Goal: Check status

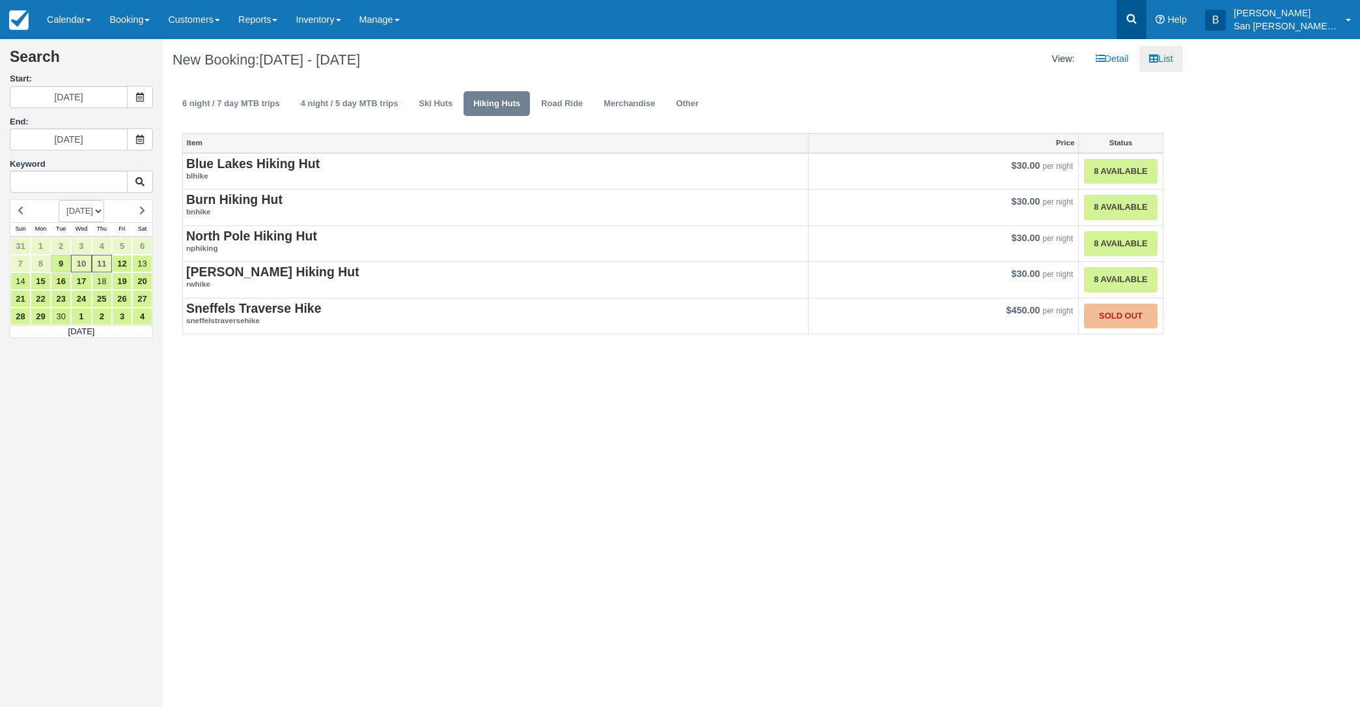
click at [1147, 21] on link at bounding box center [1132, 19] width 30 height 39
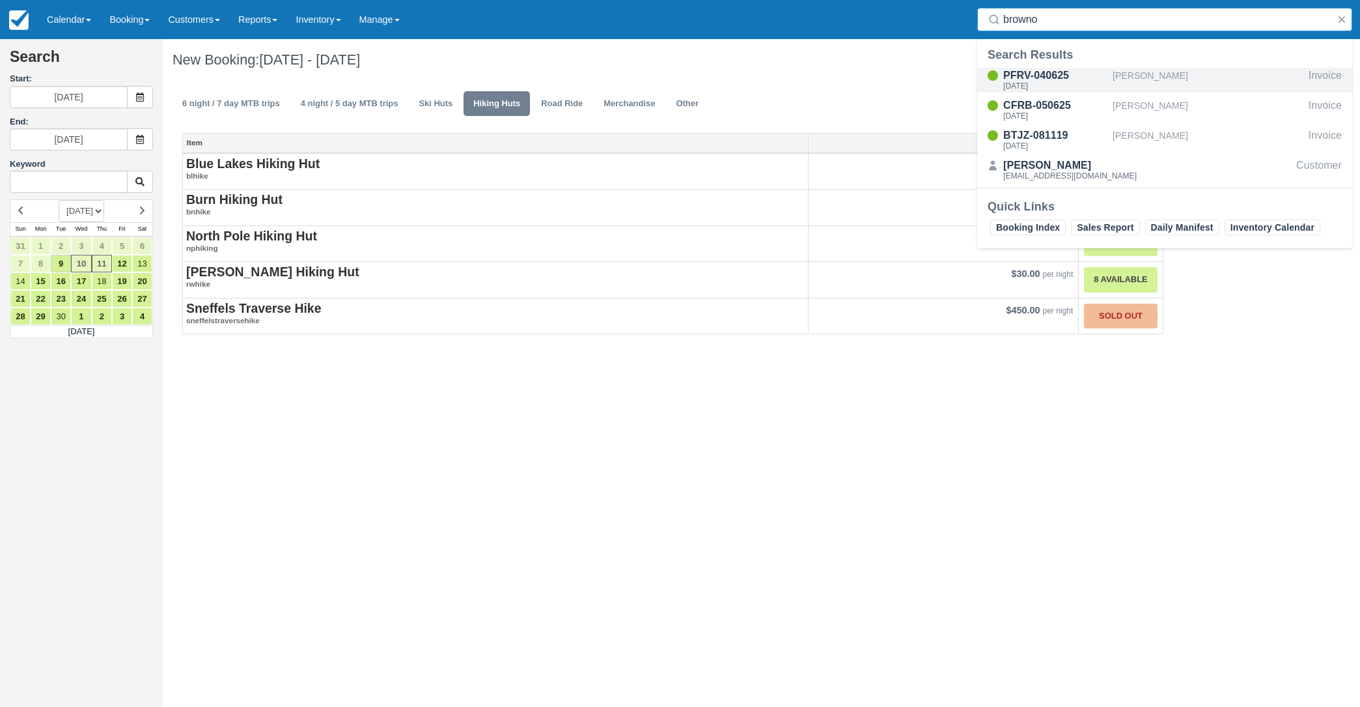
type input "browno"
click at [1017, 79] on div "PFRV-040625" at bounding box center [1056, 76] width 104 height 16
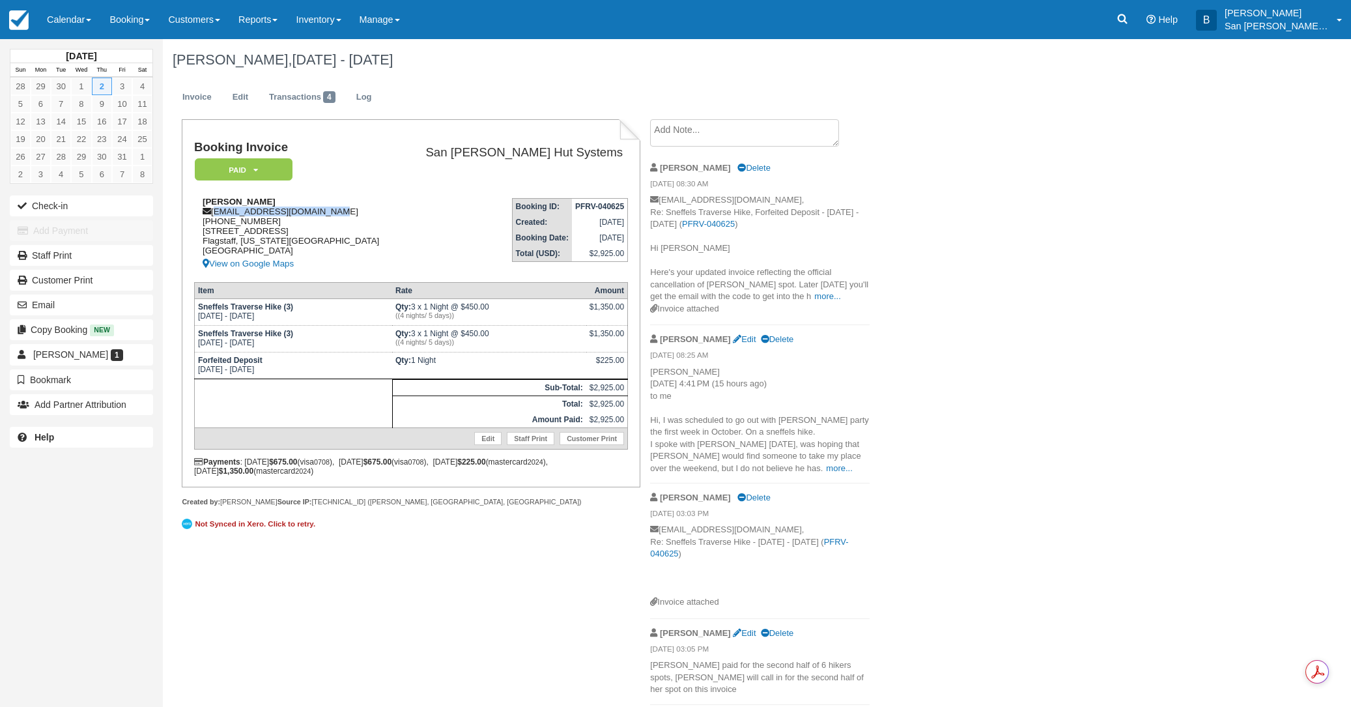
drag, startPoint x: 214, startPoint y: 212, endPoint x: 351, endPoint y: 216, distance: 137.5
click at [351, 216] on div "Tom Brownold tbrownold@tombrownold.com 1 (928) 221-7704 801 W Summit Ave Flagst…" at bounding box center [296, 234] width 204 height 75
copy div "tbrownold@tombrownold.com"
click at [1136, 25] on link at bounding box center [1122, 19] width 30 height 39
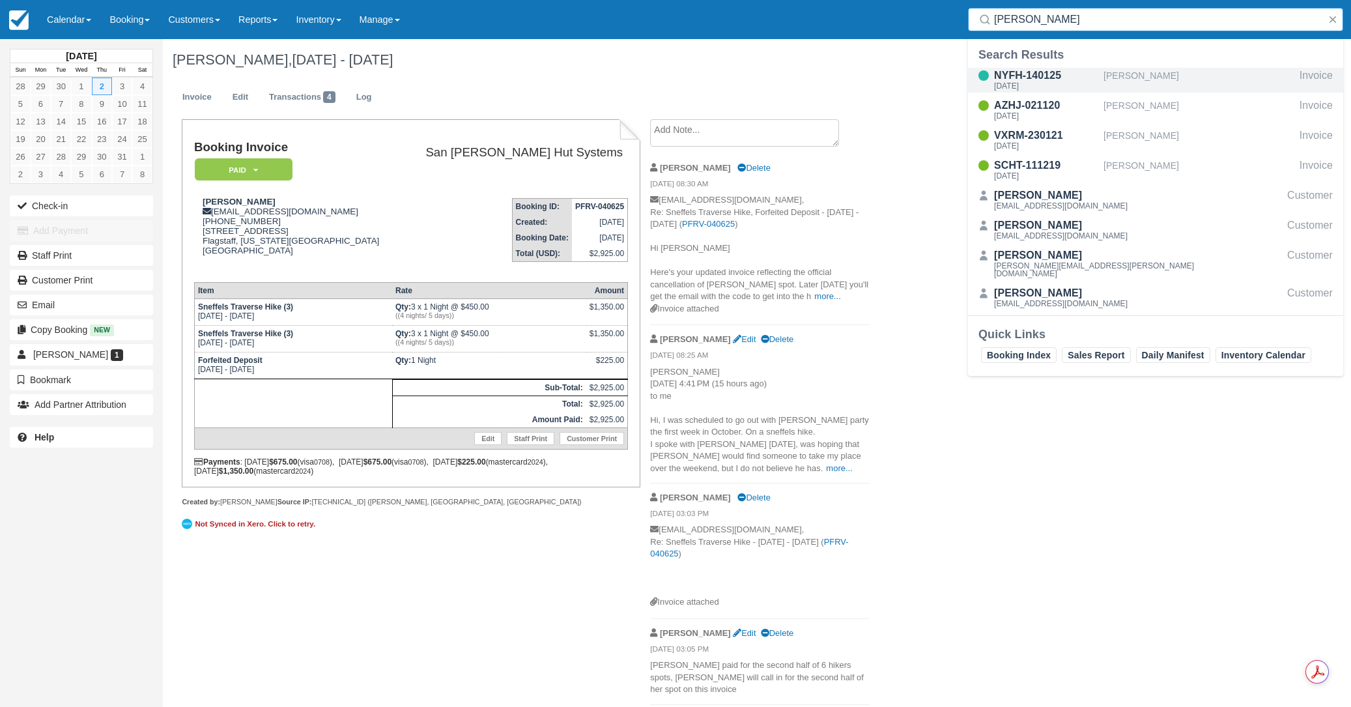
type input "fenn"
click at [1006, 76] on div "NYFH-140125" at bounding box center [1046, 76] width 104 height 16
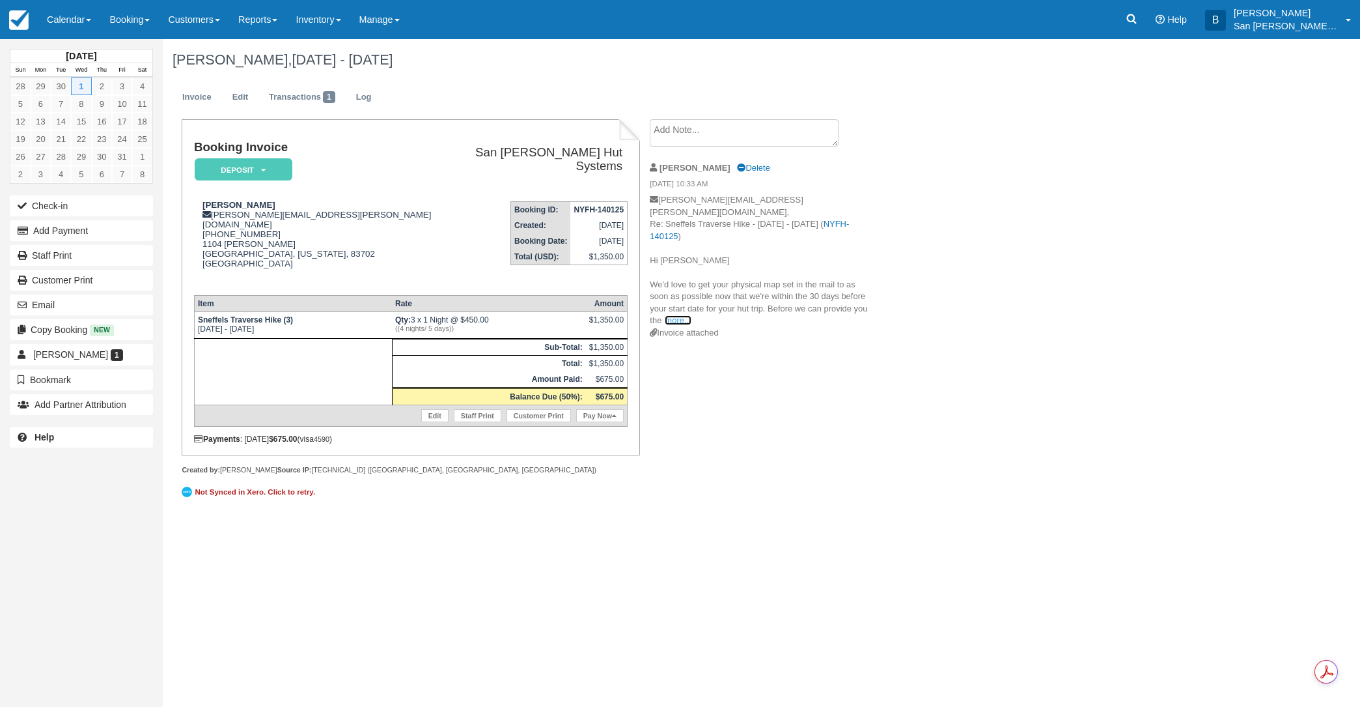
click at [677, 315] on link "more..." at bounding box center [678, 320] width 26 height 10
